Goal: Information Seeking & Learning: Check status

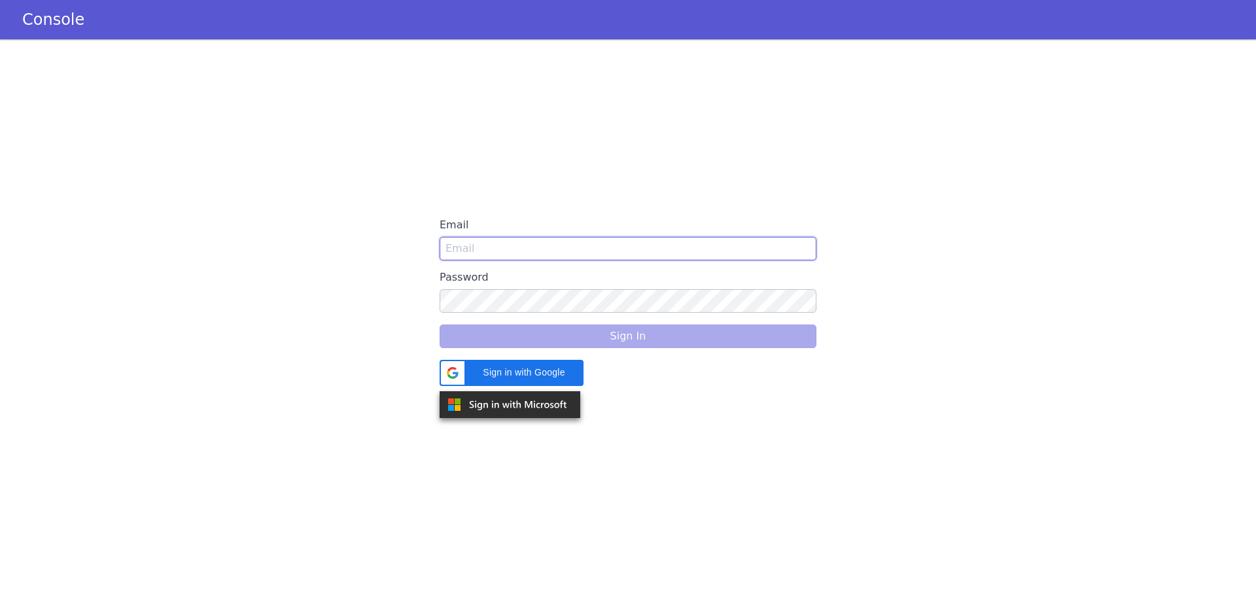
type input "[PERSON_NAME][EMAIL_ADDRESS][DOMAIN_NAME]"
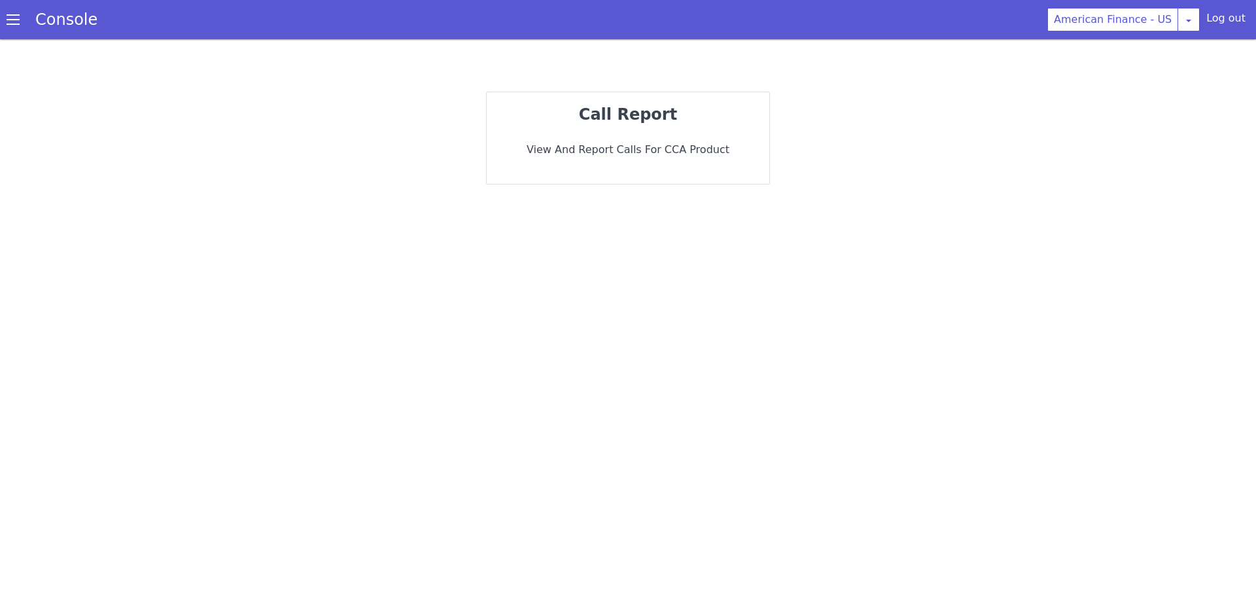
click at [640, 115] on strong "call report" at bounding box center [628, 114] width 98 height 18
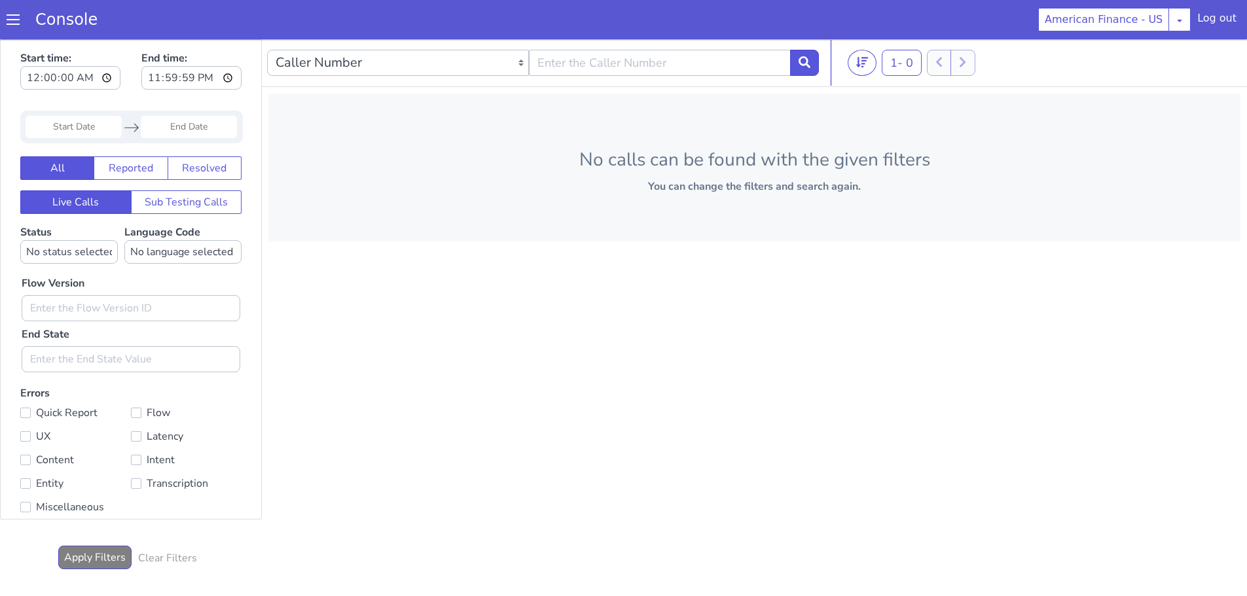
click at [17, 25] on span at bounding box center [13, 19] width 13 height 13
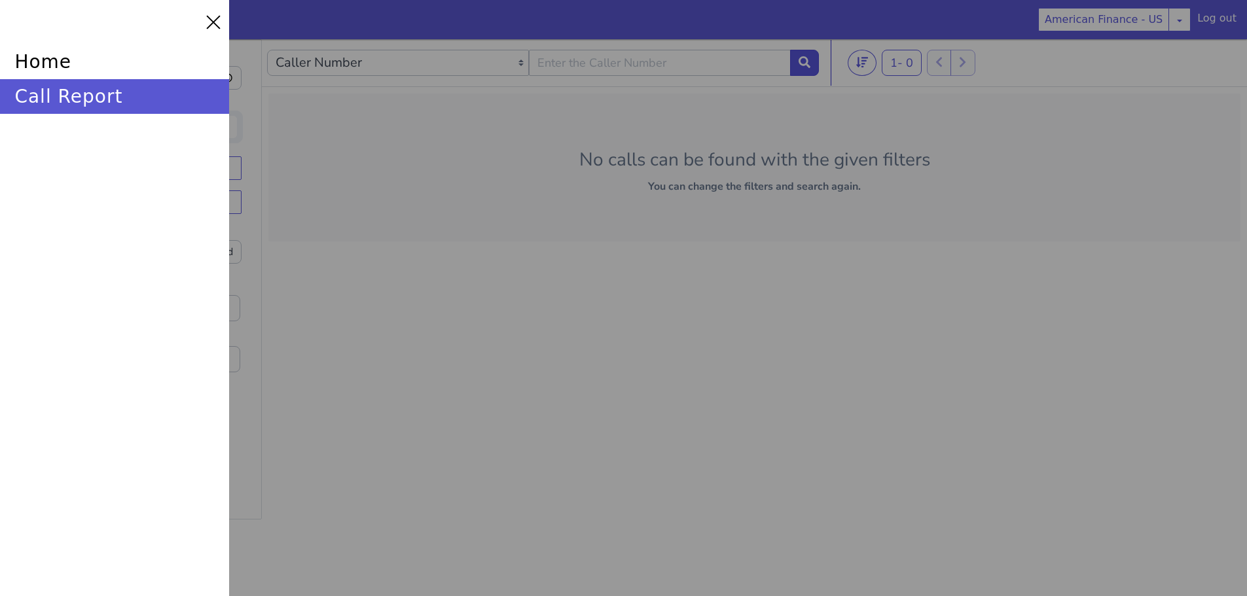
click at [214, 23] on div at bounding box center [213, 22] width 18 height 18
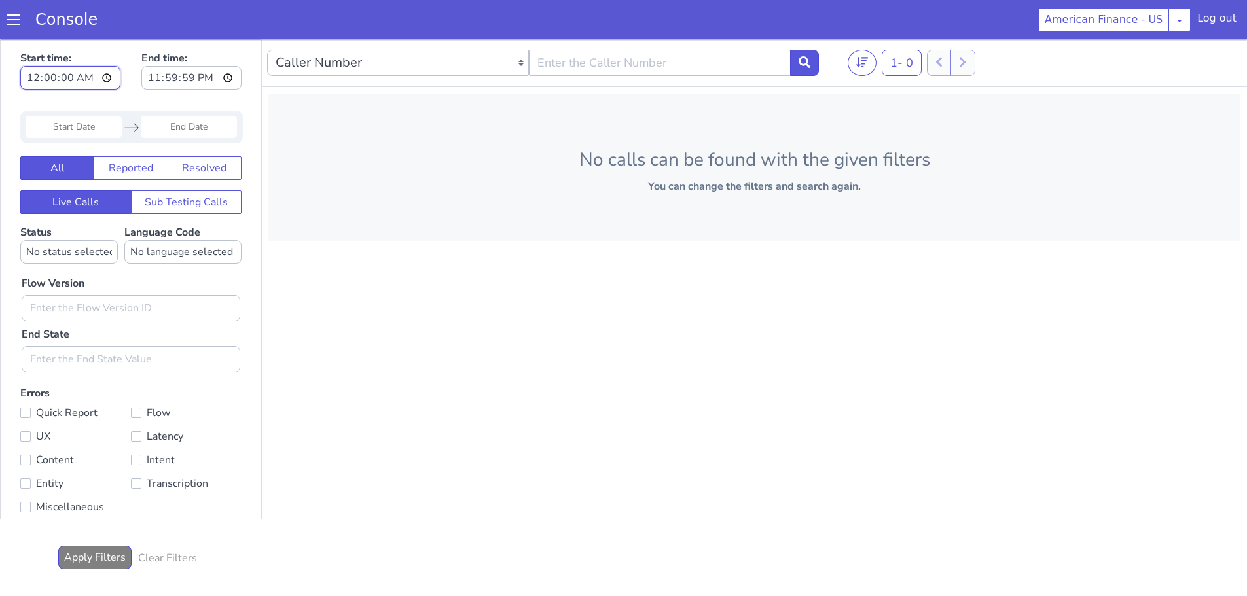
click at [105, 78] on input "00:00:00" at bounding box center [70, 78] width 100 height 24
click at [122, 50] on div "Start time: 00:00:00 End time: 23:59:59" at bounding box center [130, 71] width 221 height 51
click at [76, 200] on button "Live Calls" at bounding box center [75, 202] width 111 height 24
drag, startPoint x: 99, startPoint y: 552, endPoint x: 92, endPoint y: 559, distance: 9.7
click at [92, 559] on button "Apply Filters" at bounding box center [94, 558] width 73 height 24
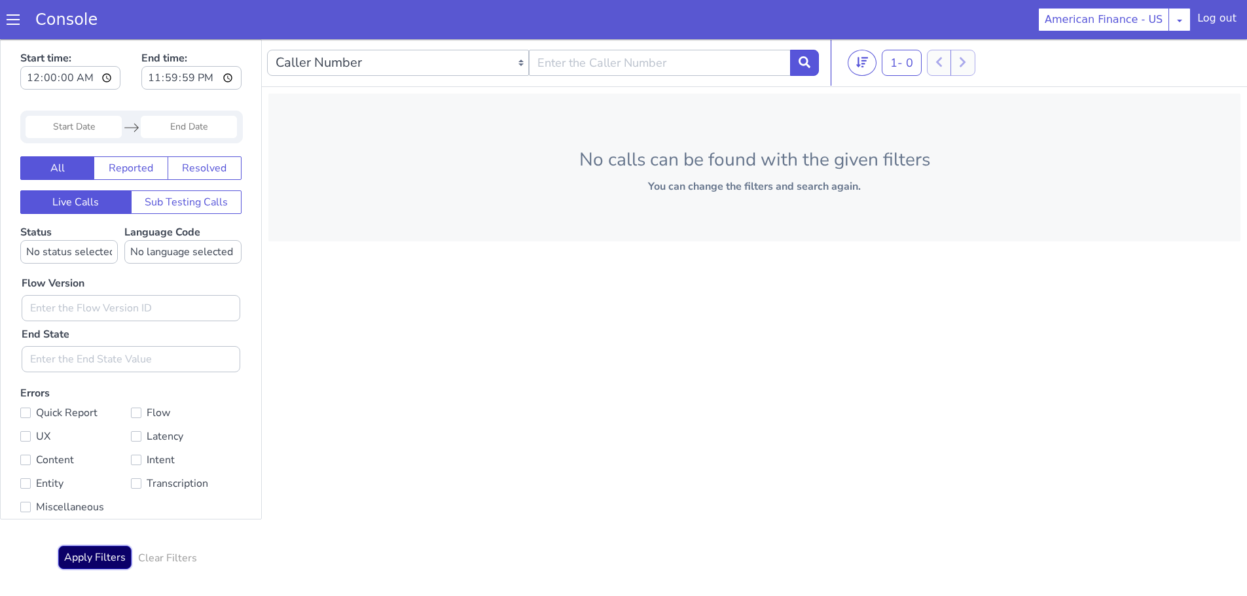
click at [92, 558] on button "Apply Filters" at bounding box center [94, 558] width 73 height 24
click at [81, 126] on input "Start Date" at bounding box center [74, 127] width 96 height 22
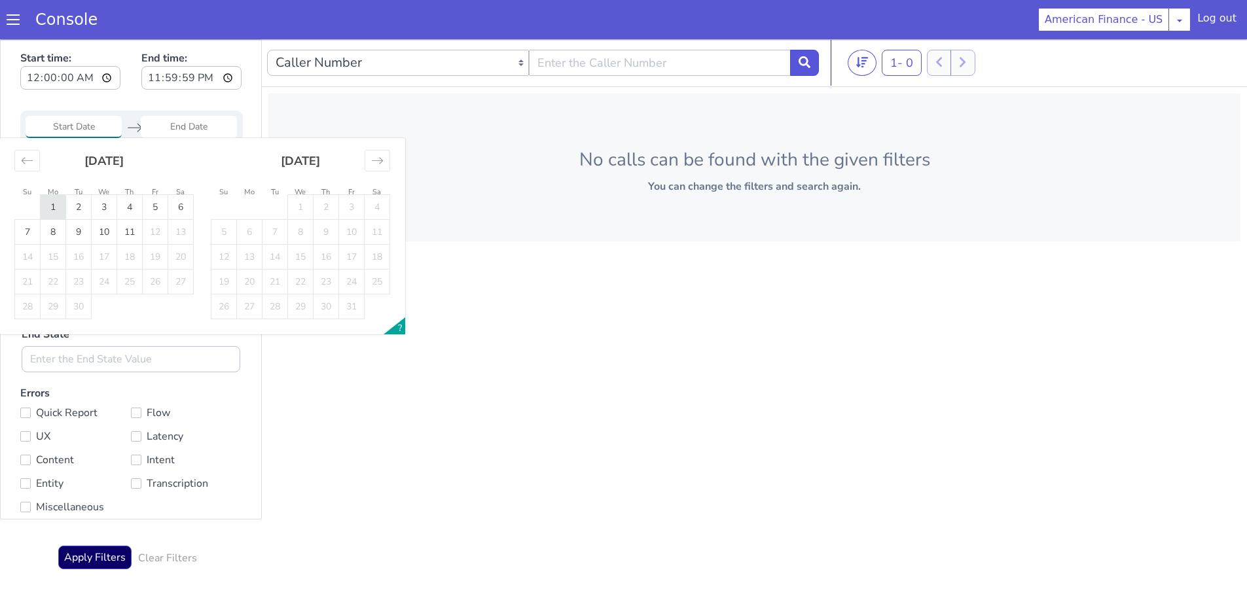
click at [56, 204] on td "1" at bounding box center [54, 207] width 26 height 25
type input "01 Sep 2025"
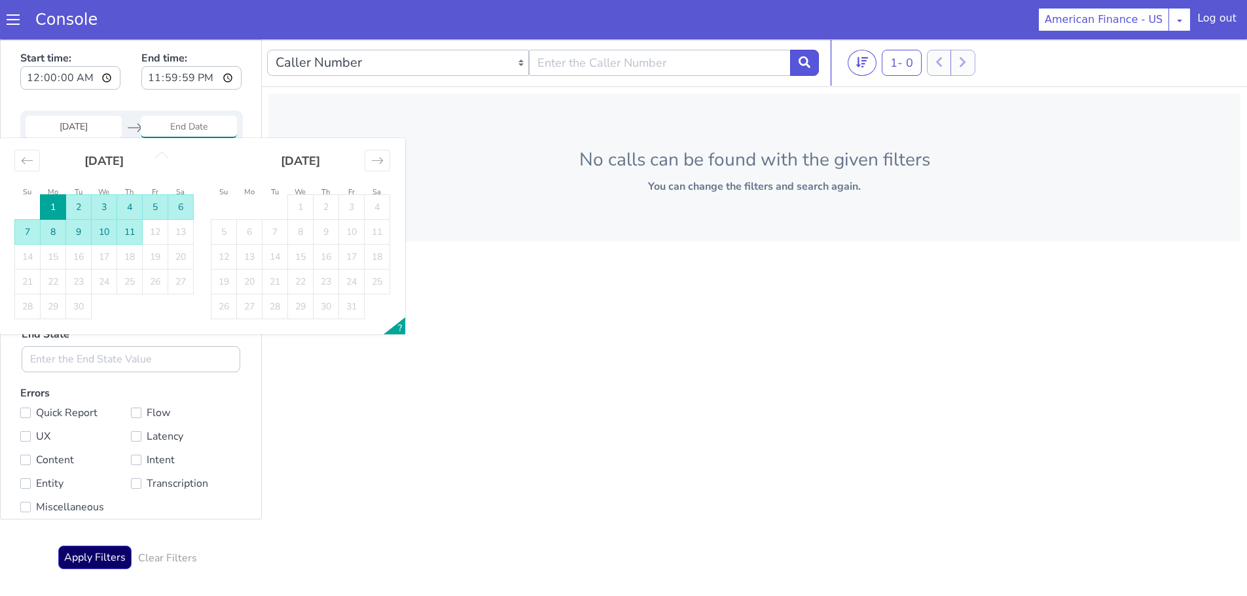
click at [124, 230] on td "11" at bounding box center [130, 232] width 26 height 25
type input "11 Sep 2025"
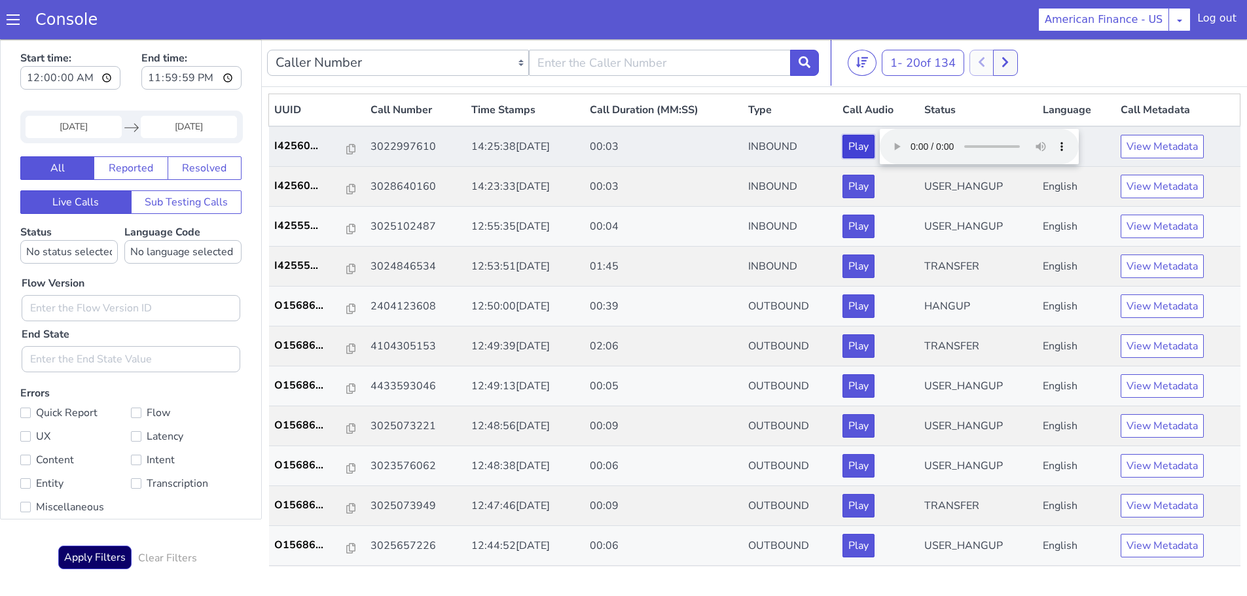
click at [870, 142] on button "Play" at bounding box center [858, 147] width 32 height 24
click at [872, 154] on button "Play" at bounding box center [858, 147] width 32 height 24
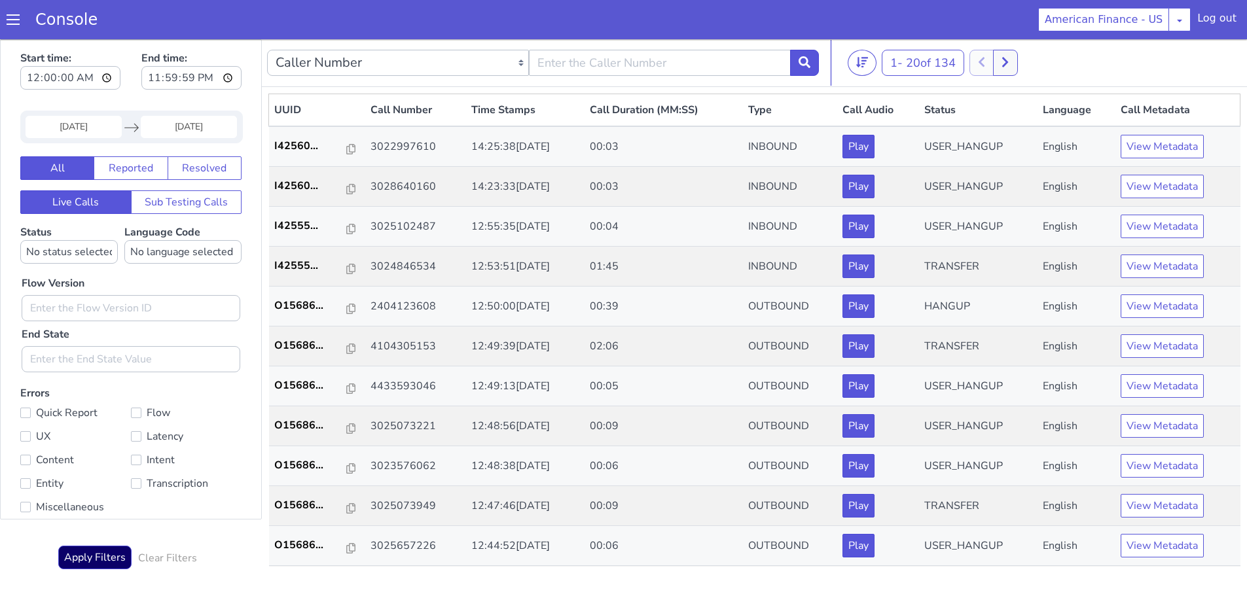
click at [908, 14] on section "Console American Finance - US American Finance - US Log out" at bounding box center [623, 19] width 1247 height 39
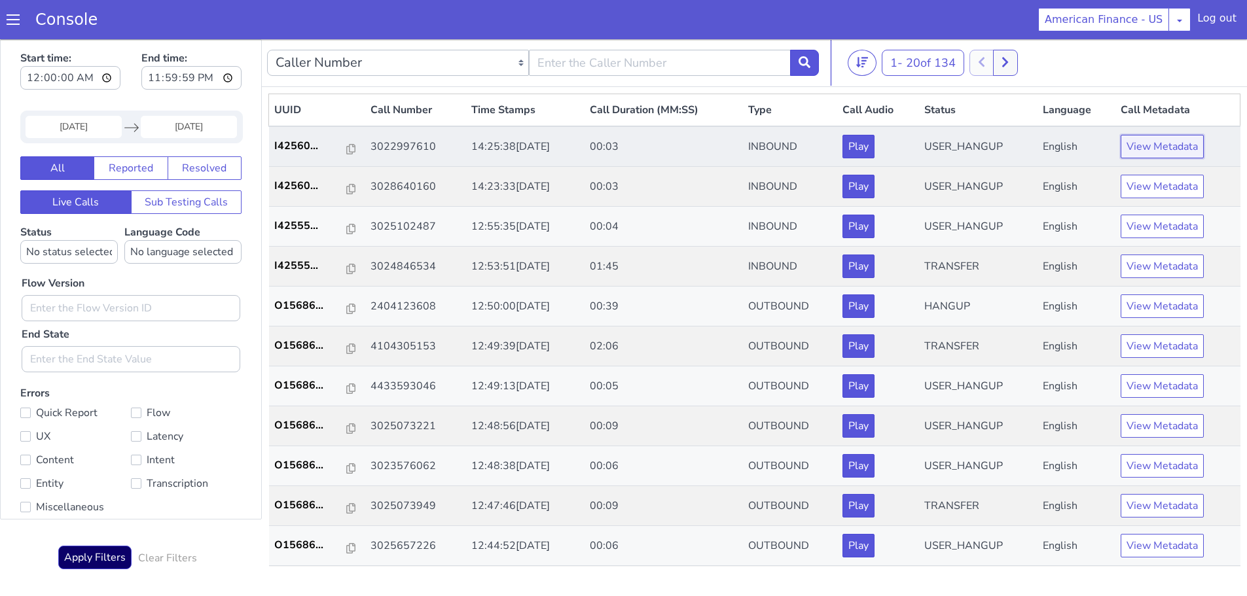
click at [1131, 145] on button "View Metadata" at bounding box center [1161, 147] width 83 height 24
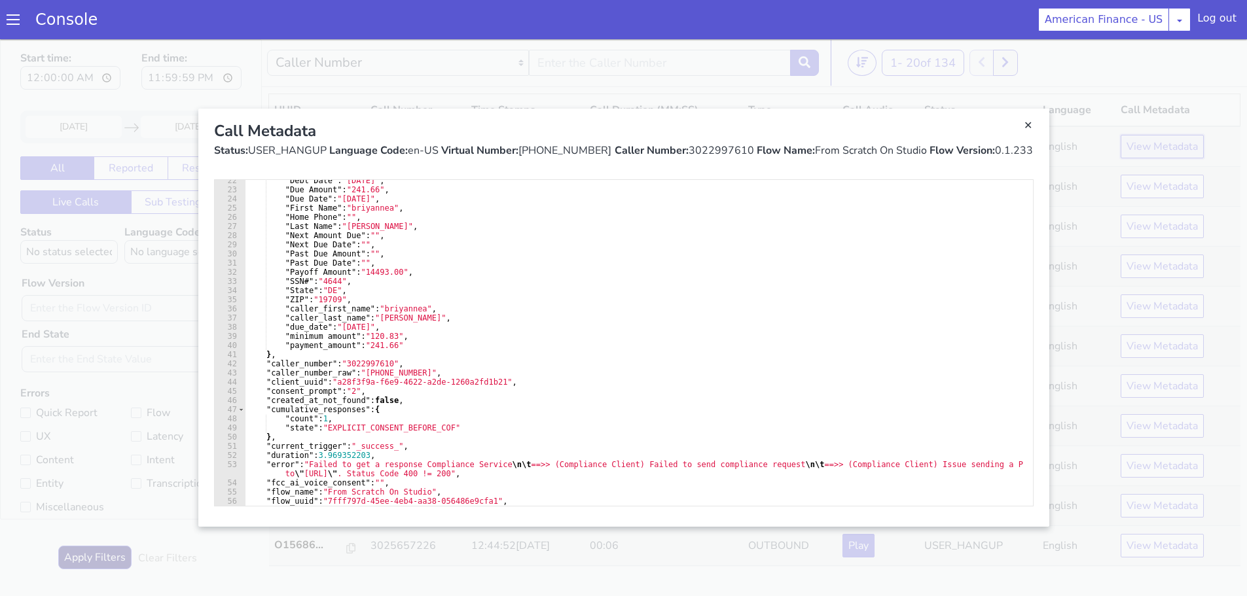
scroll to position [353, 0]
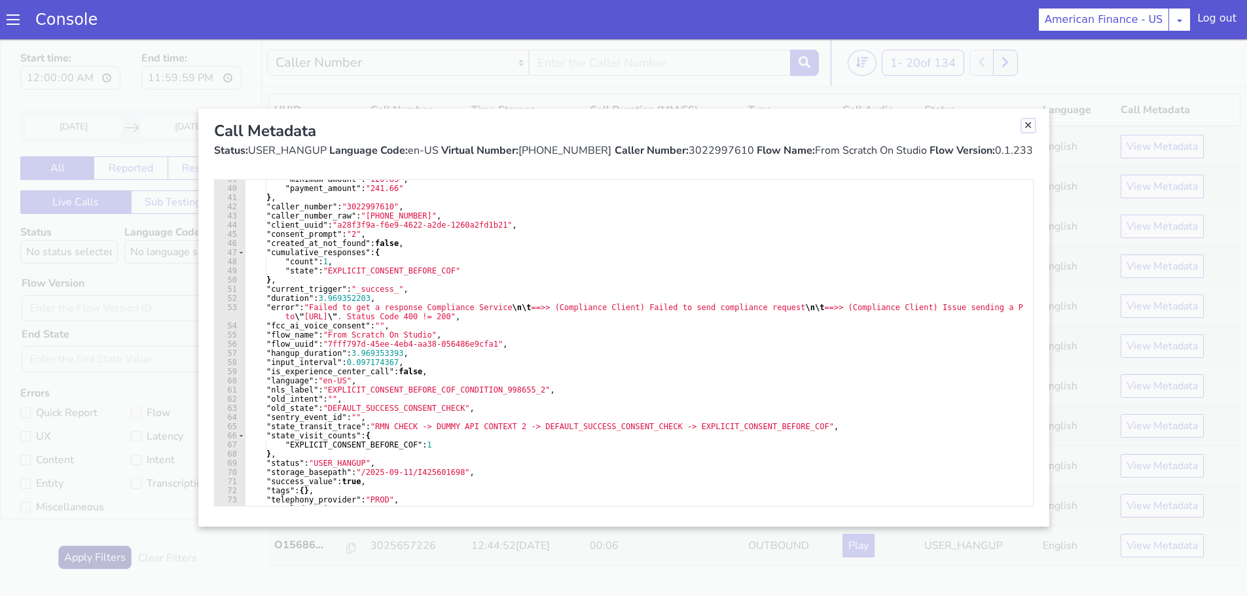
click at [1031, 121] on link "Close" at bounding box center [1028, 125] width 13 height 13
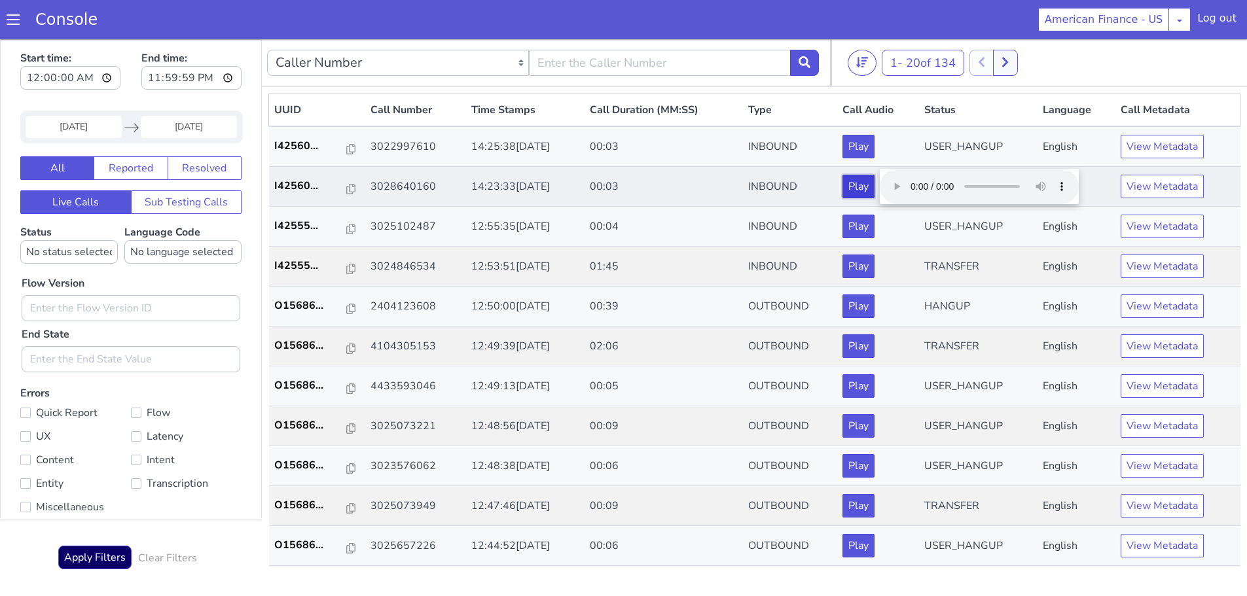
click at [874, 187] on button "Play" at bounding box center [858, 187] width 32 height 24
click at [872, 268] on button "Play" at bounding box center [858, 267] width 32 height 24
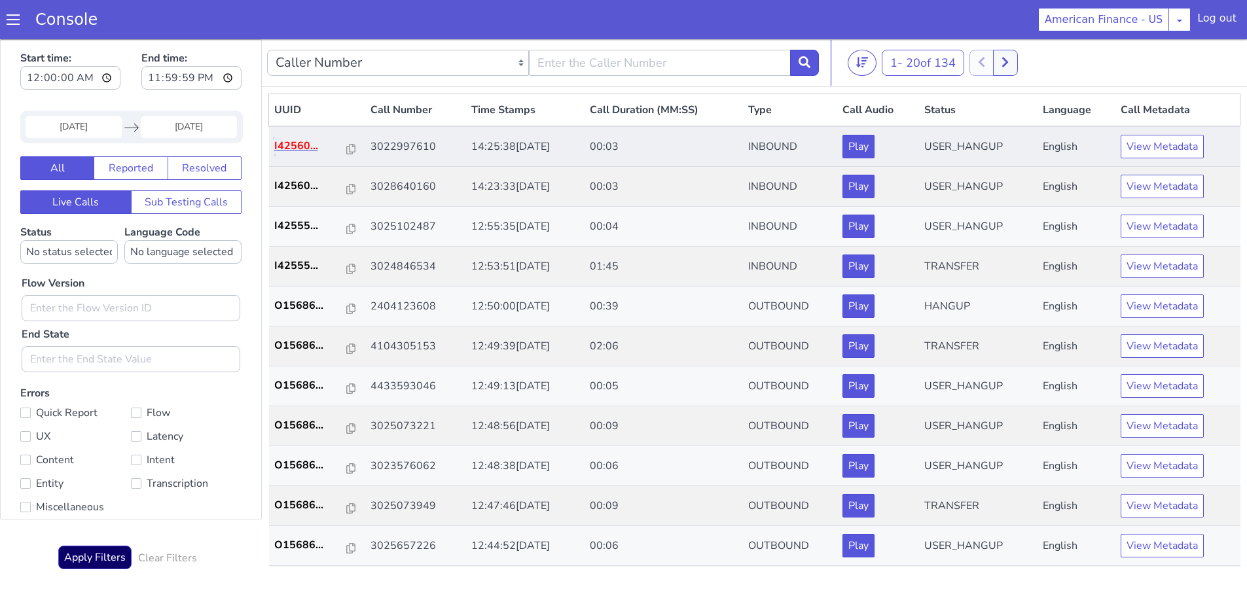
click at [294, 147] on p "I42560..." at bounding box center [310, 146] width 73 height 16
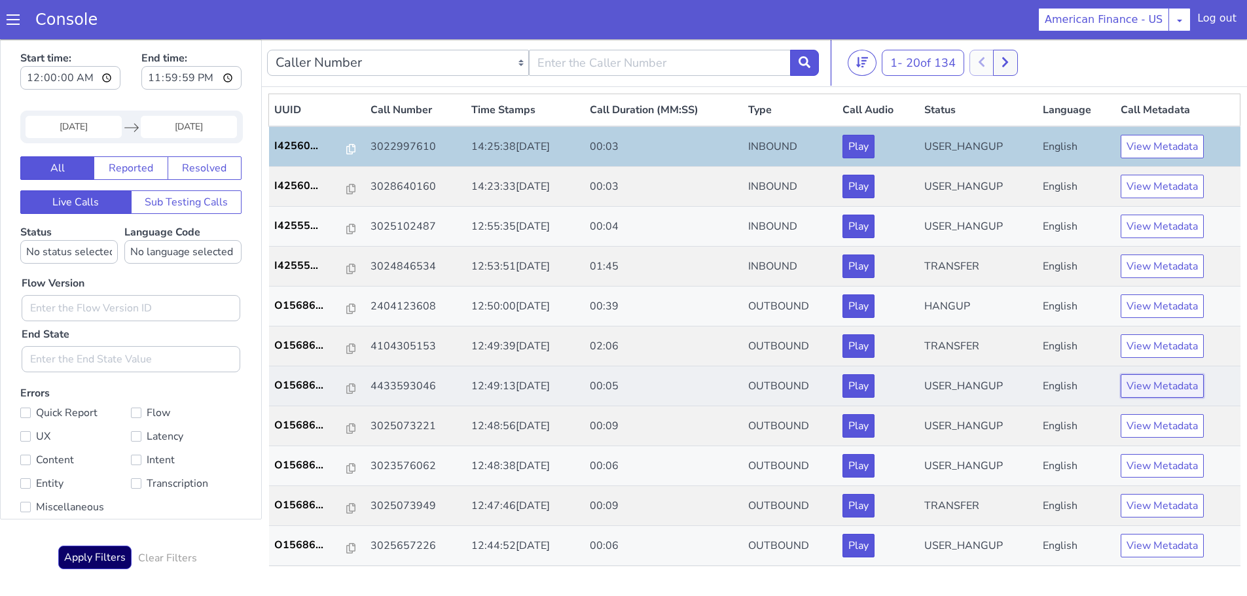
click at [1160, 383] on button "View Metadata" at bounding box center [1161, 386] width 83 height 24
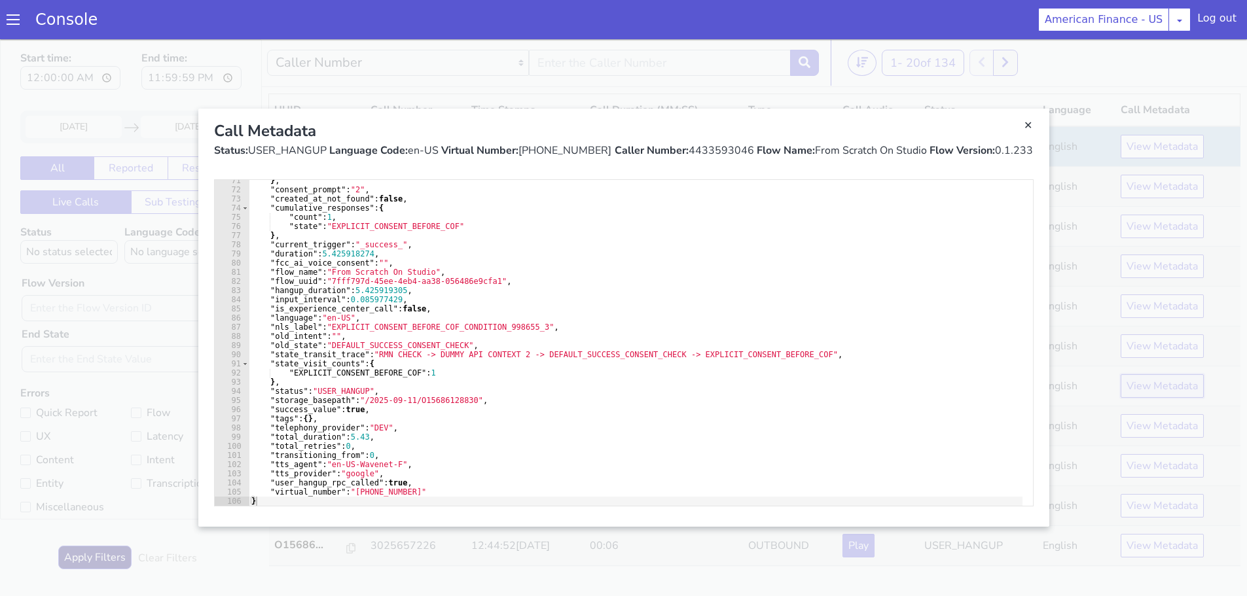
scroll to position [4, 0]
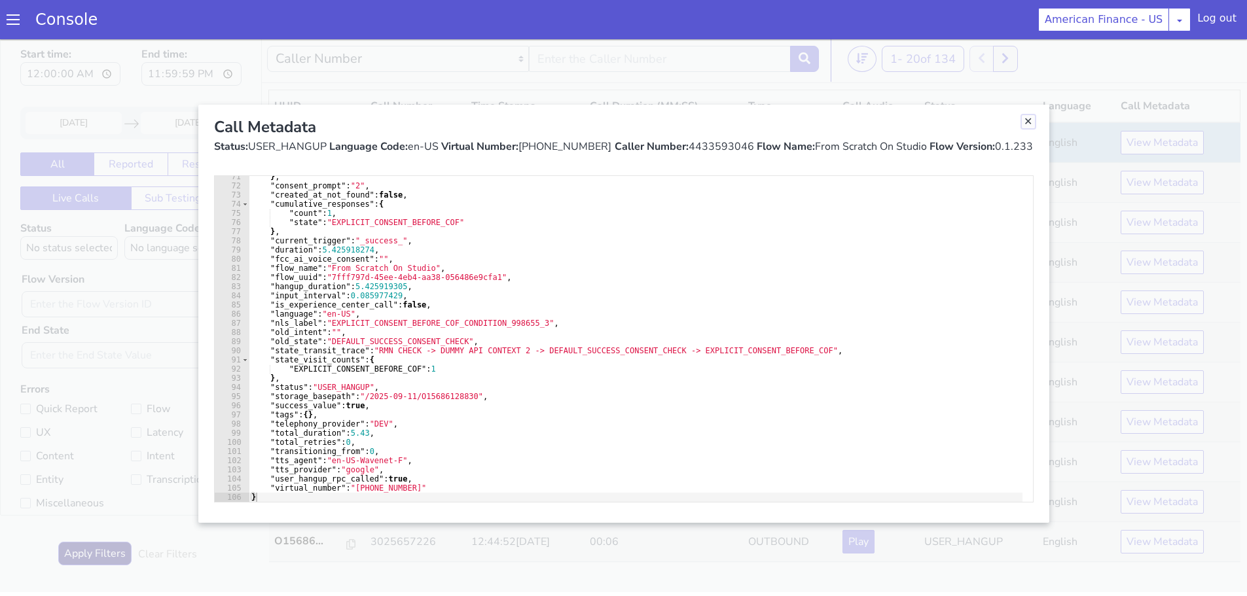
click at [1026, 122] on link "Close" at bounding box center [1028, 121] width 13 height 13
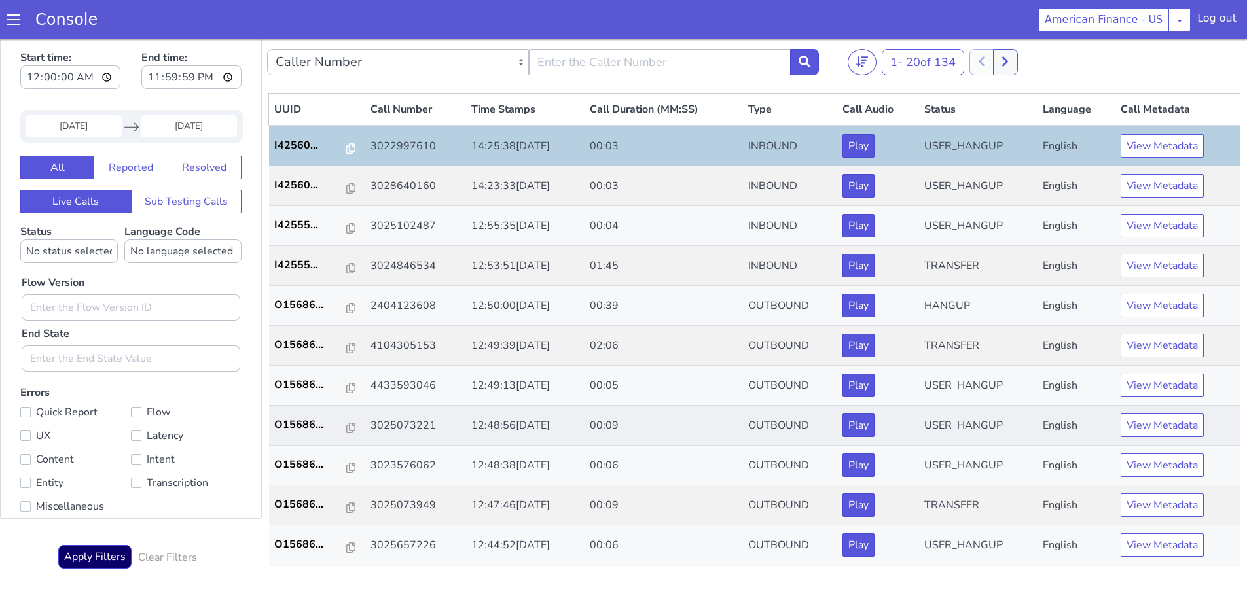
scroll to position [0, 0]
click at [1004, 52] on button at bounding box center [1005, 63] width 24 height 26
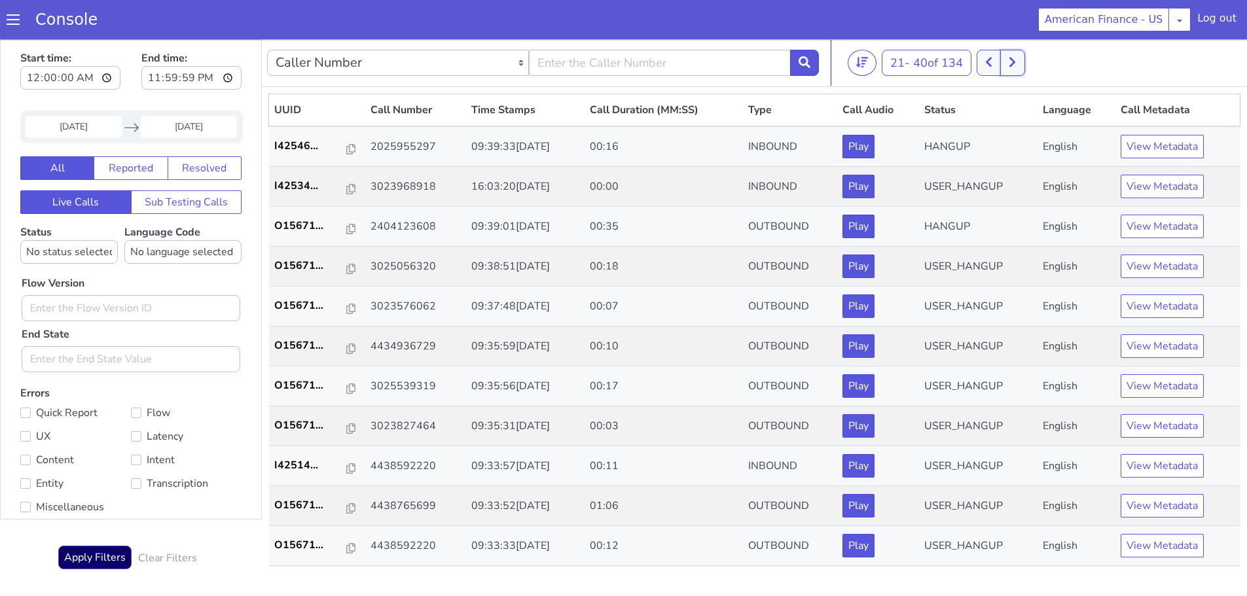
click at [1015, 54] on button at bounding box center [1012, 63] width 24 height 26
click at [1015, 66] on icon at bounding box center [1012, 63] width 6 height 10
click at [1016, 66] on icon at bounding box center [1011, 62] width 7 height 12
click at [1016, 66] on button at bounding box center [1019, 63] width 24 height 26
click at [1030, 67] on icon at bounding box center [1026, 62] width 7 height 12
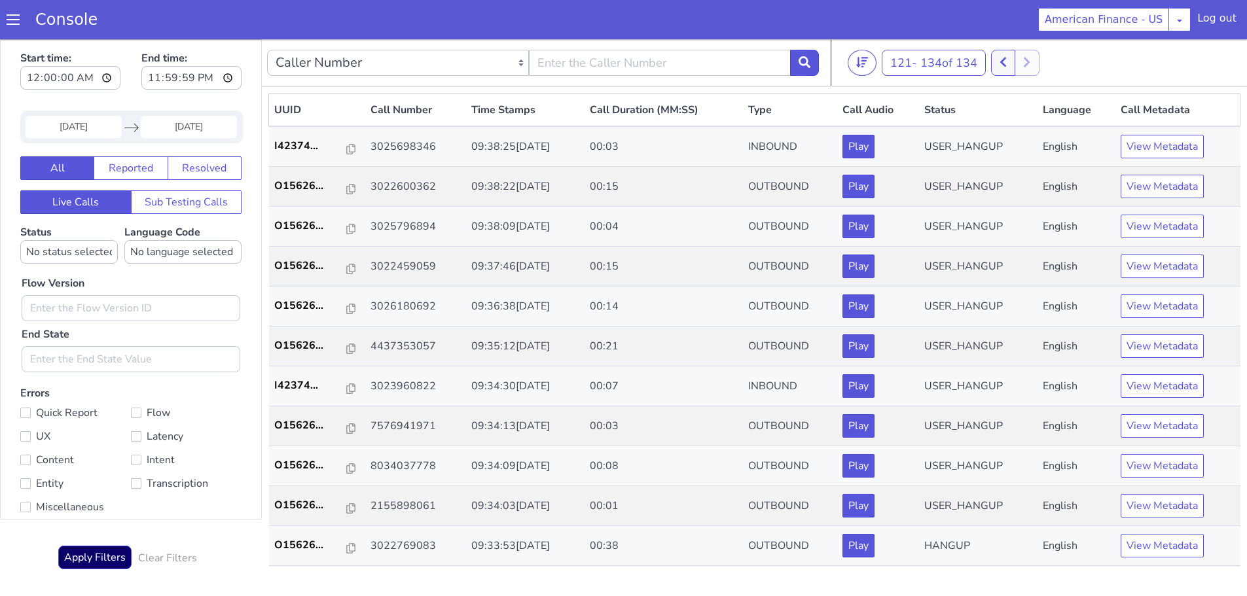
click at [1033, 67] on div at bounding box center [1015, 63] width 48 height 26
click at [1006, 59] on icon at bounding box center [1003, 63] width 6 height 10
click at [1008, 59] on button at bounding box center [996, 63] width 24 height 26
